Goal: Task Accomplishment & Management: Manage account settings

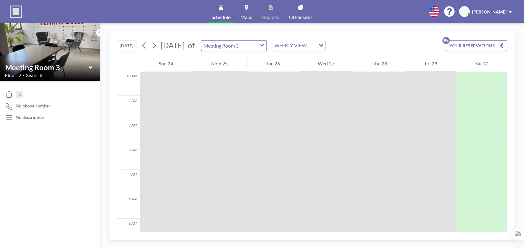
scroll to position [201, 0]
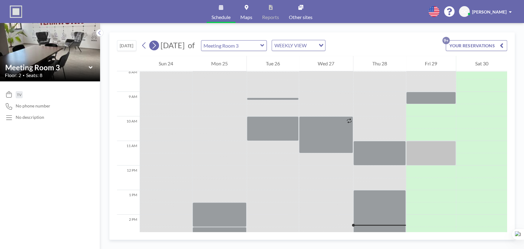
click at [155, 44] on icon at bounding box center [154, 45] width 6 height 9
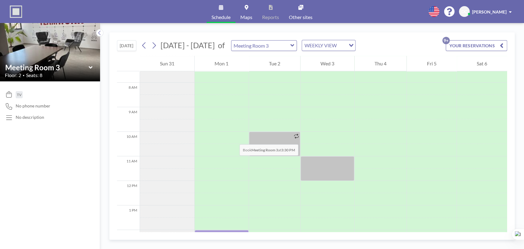
scroll to position [321, 0]
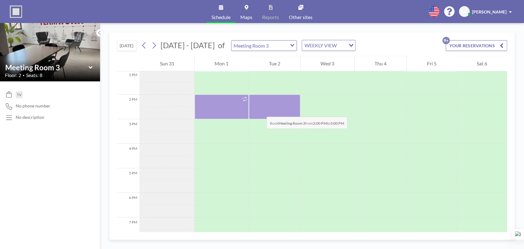
drag, startPoint x: 267, startPoint y: 99, endPoint x: 260, endPoint y: 111, distance: 14.1
click at [260, 111] on div at bounding box center [274, 107] width 51 height 25
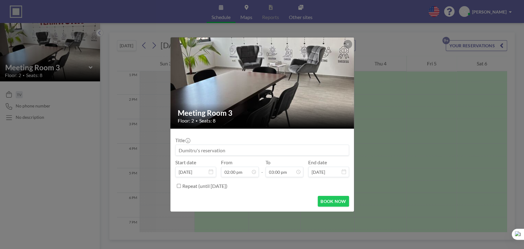
scroll to position [328, 0]
click at [231, 152] on input at bounding box center [262, 150] width 173 height 10
click at [330, 203] on button "BOOK NOW" at bounding box center [333, 201] width 31 height 11
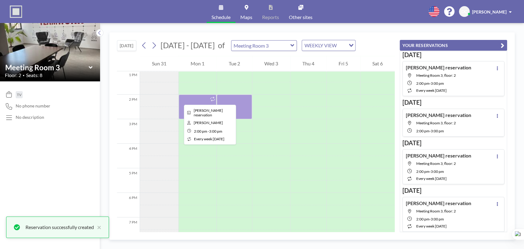
drag, startPoint x: 199, startPoint y: 98, endPoint x: 179, endPoint y: 99, distance: 20.3
click at [179, 99] on div at bounding box center [198, 107] width 38 height 25
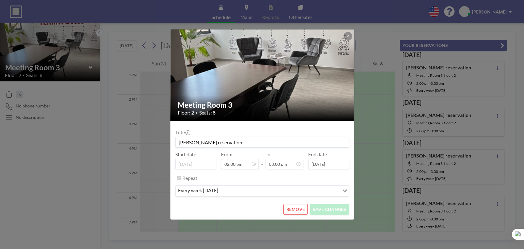
click at [296, 208] on button "REMOVE" at bounding box center [295, 209] width 24 height 11
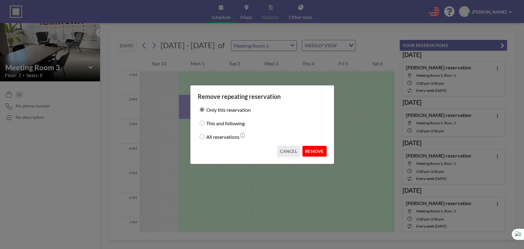
click at [315, 153] on button "REMOVE" at bounding box center [315, 151] width 24 height 11
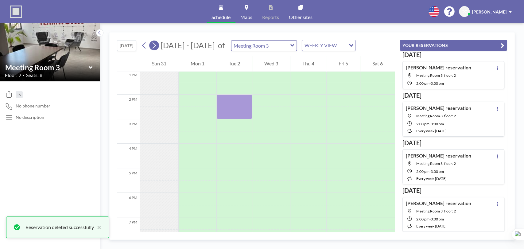
click at [154, 44] on icon at bounding box center [154, 45] width 6 height 9
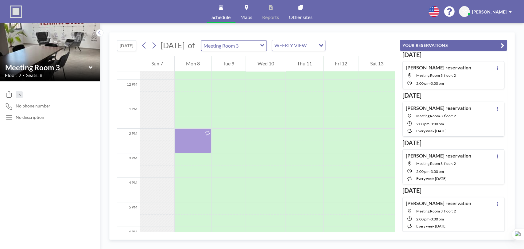
scroll to position [184, 0]
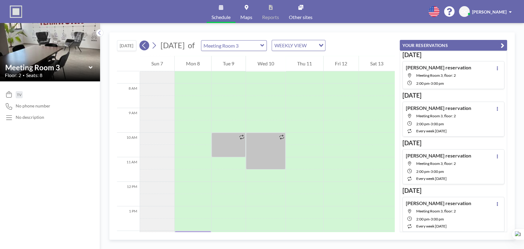
click at [144, 45] on icon at bounding box center [143, 45] width 3 height 6
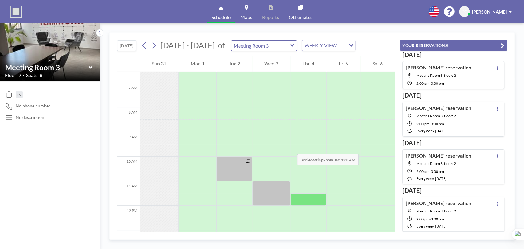
scroll to position [159, 0]
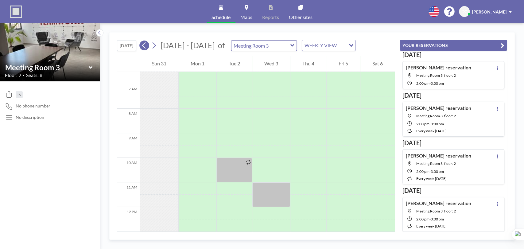
click at [146, 43] on icon at bounding box center [143, 45] width 3 height 6
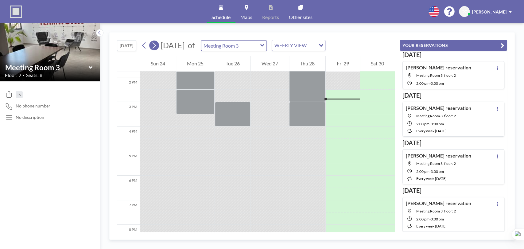
scroll to position [344, 0]
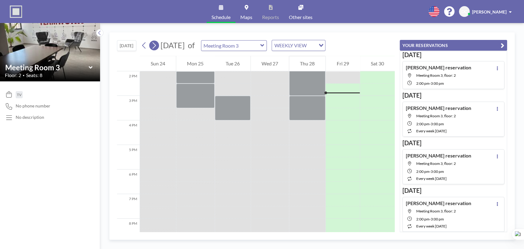
click at [157, 48] on icon at bounding box center [154, 45] width 6 height 9
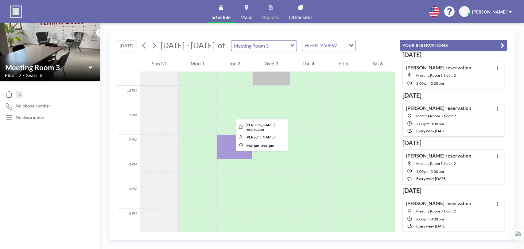
scroll to position [252, 0]
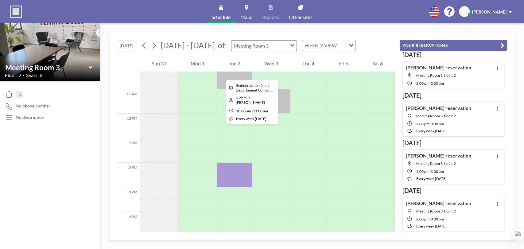
click at [221, 74] on div at bounding box center [234, 77] width 35 height 25
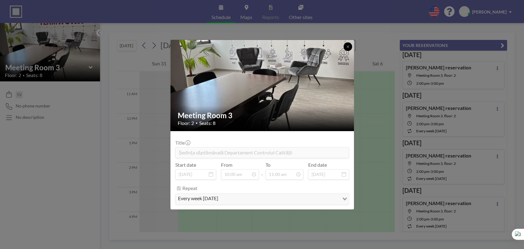
click at [346, 48] on icon at bounding box center [348, 47] width 4 height 4
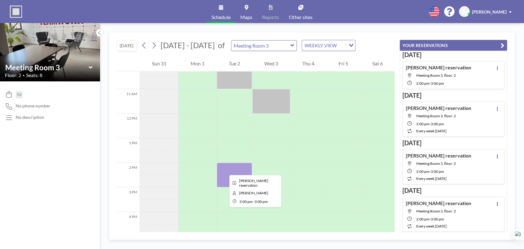
drag, startPoint x: 235, startPoint y: 174, endPoint x: 225, endPoint y: 170, distance: 11.0
click at [225, 170] on div at bounding box center [234, 175] width 35 height 25
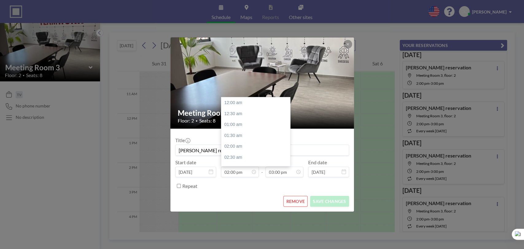
scroll to position [306, 0]
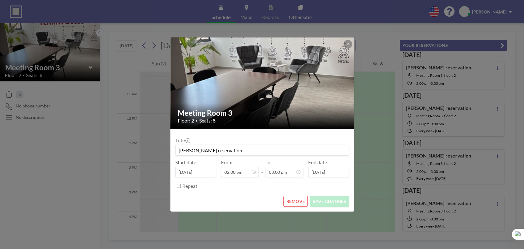
click at [202, 145] on input "[PERSON_NAME] reservation" at bounding box center [262, 150] width 173 height 10
drag, startPoint x: 233, startPoint y: 150, endPoint x: 178, endPoint y: 136, distance: 56.4
click at [178, 136] on div "Title [PERSON_NAME] reservation Start date [DATE] From 02:00 pm - To 03:00 pm E…" at bounding box center [262, 162] width 174 height 57
type input "Sedinta saptaminala Sectia IT"
drag, startPoint x: 346, startPoint y: 44, endPoint x: 293, endPoint y: 74, distance: 60.8
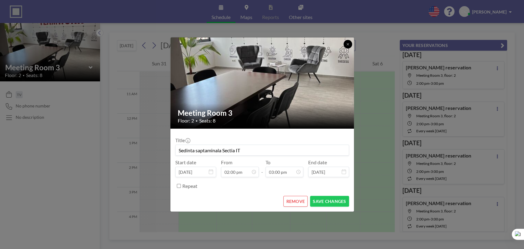
click at [346, 44] on icon at bounding box center [348, 44] width 4 height 4
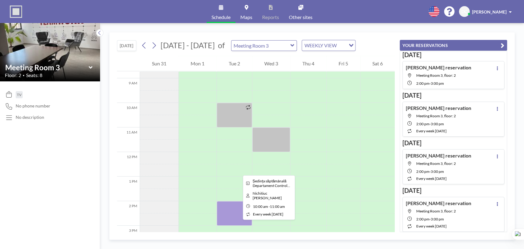
scroll to position [218, 0]
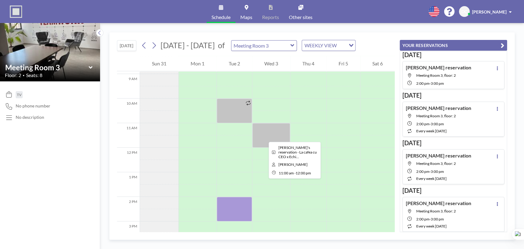
click at [264, 136] on div at bounding box center [271, 135] width 38 height 25
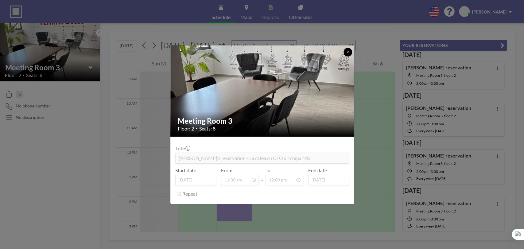
click at [345, 52] on button at bounding box center [348, 52] width 9 height 9
